Goal: Transaction & Acquisition: Purchase product/service

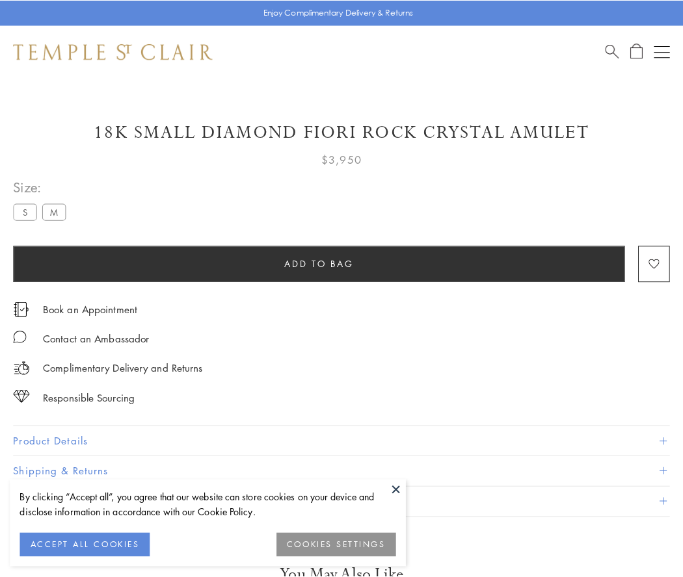
scroll to position [77, 0]
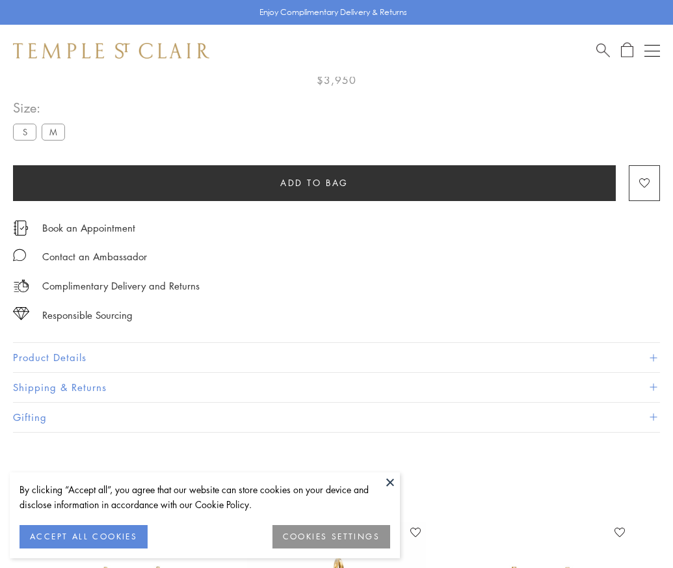
click at [314, 182] on span "Add to bag" at bounding box center [314, 183] width 68 height 14
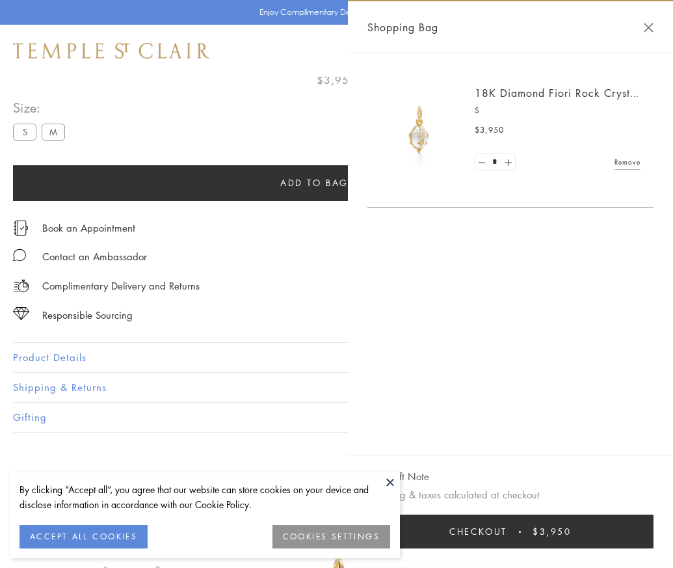
click at [507, 538] on span "Checkout" at bounding box center [478, 531] width 58 height 14
